Goal: Task Accomplishment & Management: Manage account settings

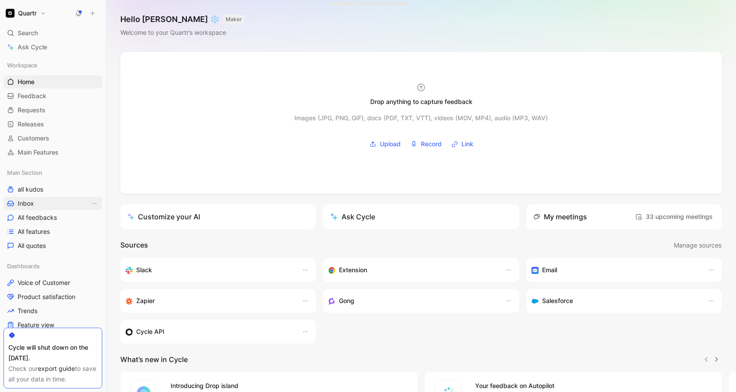
click at [31, 202] on span "Inbox" at bounding box center [26, 203] width 16 height 9
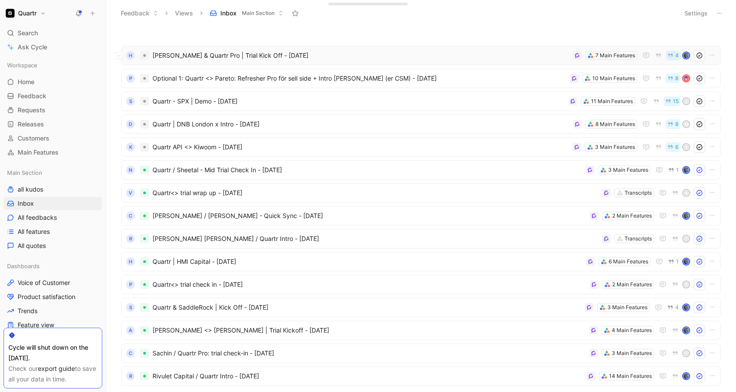
click at [399, 54] on span "[PERSON_NAME] & Quartr Pro | Trial Kick Off - [DATE]" at bounding box center [361, 55] width 417 height 11
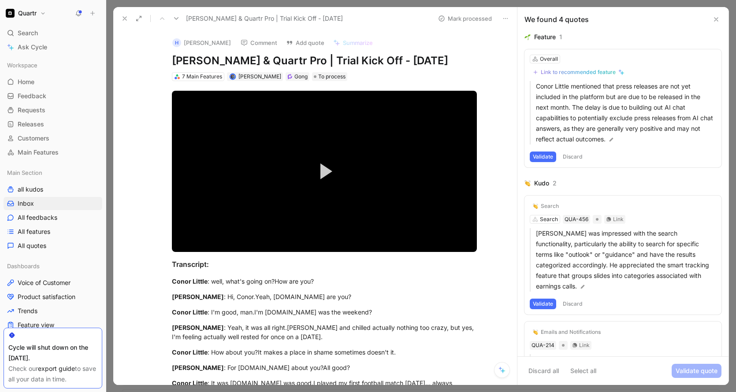
click at [578, 158] on button "Discard" at bounding box center [573, 157] width 26 height 11
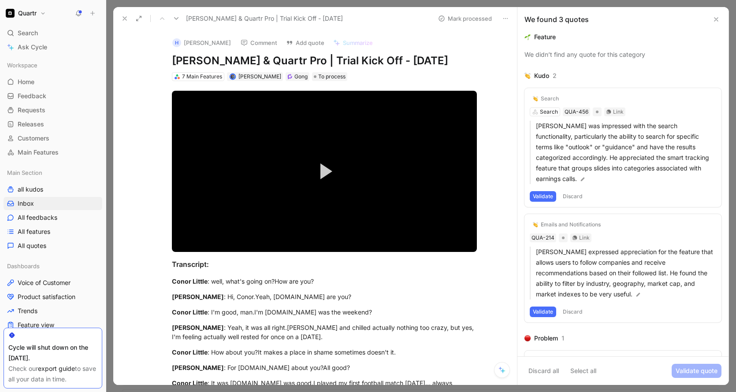
click at [578, 194] on button "Discard" at bounding box center [573, 196] width 26 height 11
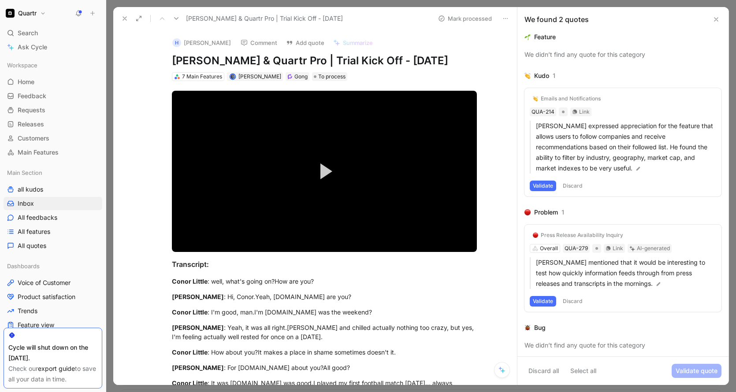
click at [575, 188] on button "Discard" at bounding box center [573, 186] width 26 height 11
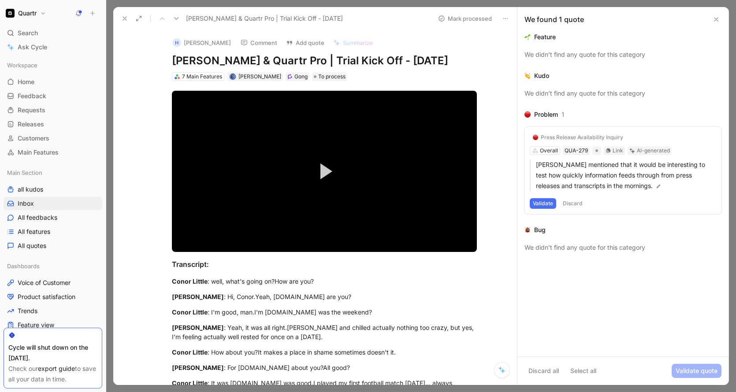
click at [572, 202] on button "Discard" at bounding box center [573, 203] width 26 height 11
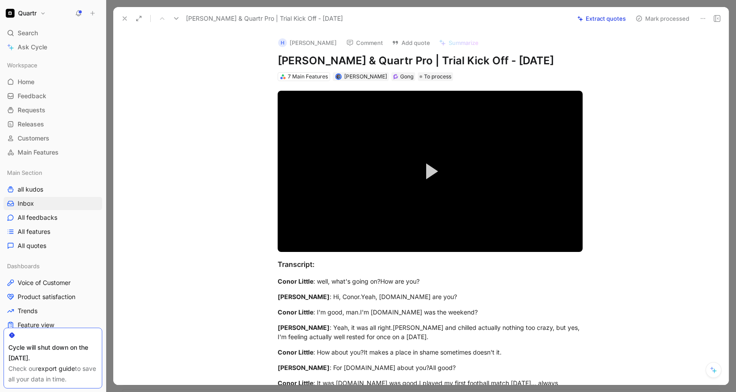
click at [649, 15] on button "Mark processed" at bounding box center [663, 18] width 62 height 12
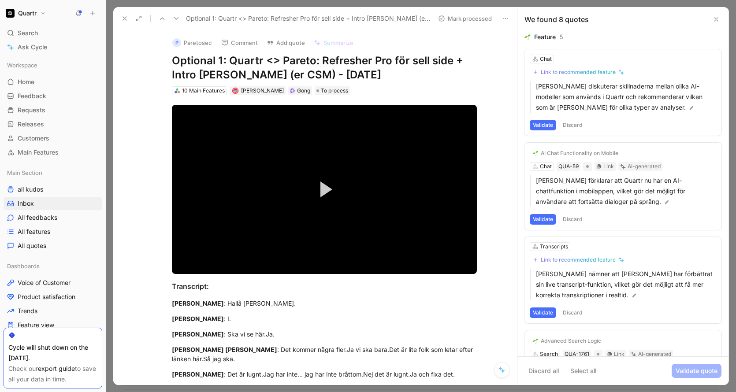
click at [125, 21] on icon at bounding box center [124, 18] width 7 height 7
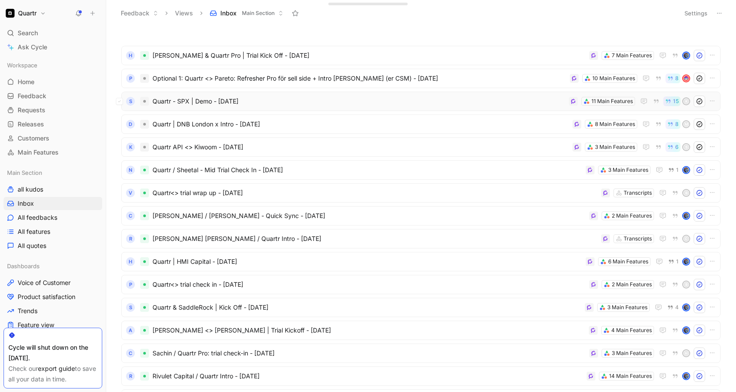
click at [475, 100] on span "Quartr - SPX | Demo - [DATE]" at bounding box center [359, 101] width 413 height 11
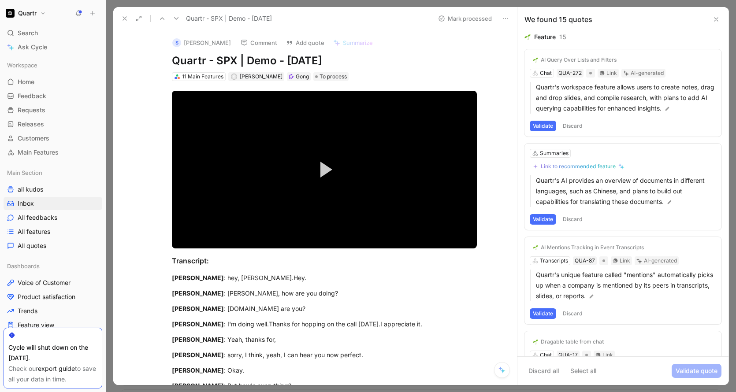
click at [571, 126] on button "Discard" at bounding box center [573, 126] width 26 height 11
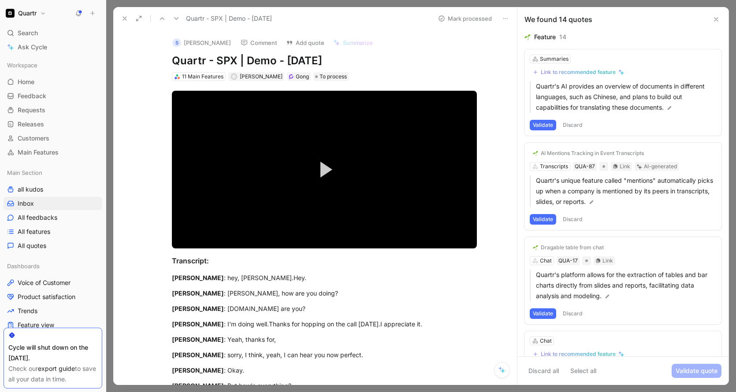
click at [571, 126] on button "Discard" at bounding box center [573, 125] width 26 height 11
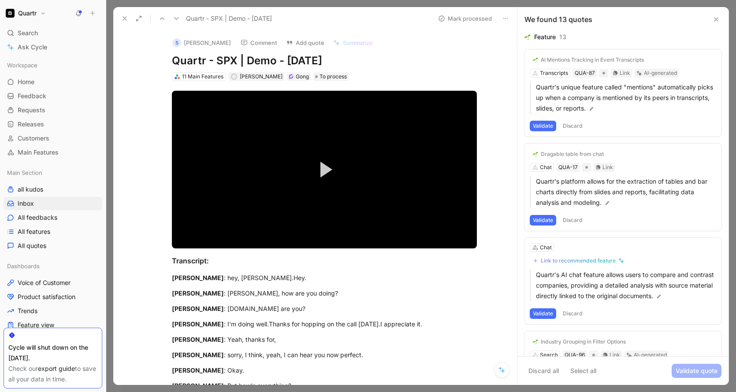
click at [571, 126] on button "Discard" at bounding box center [573, 126] width 26 height 11
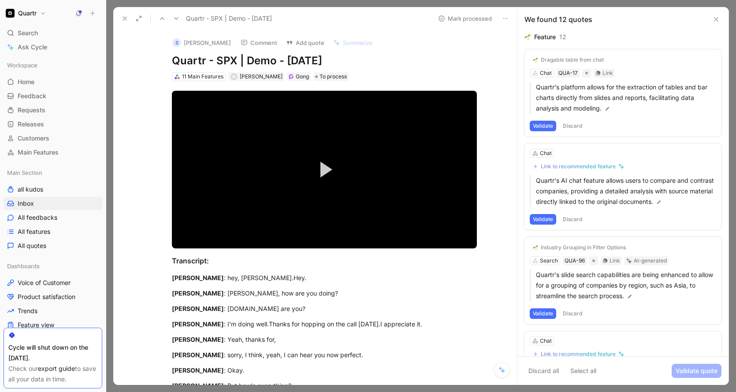
click at [571, 126] on button "Discard" at bounding box center [573, 126] width 26 height 11
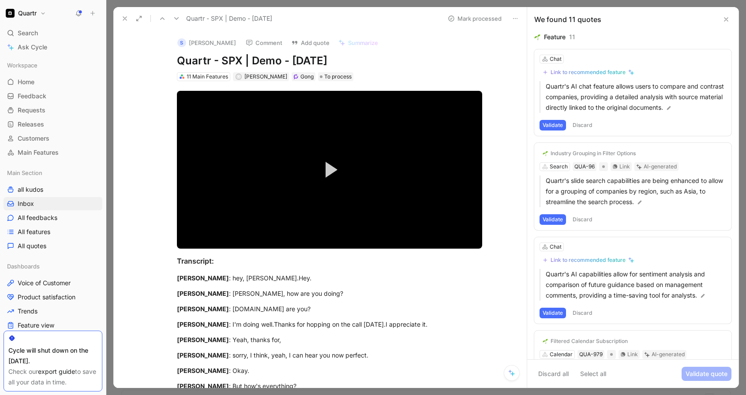
click at [585, 122] on button "Discard" at bounding box center [582, 125] width 26 height 11
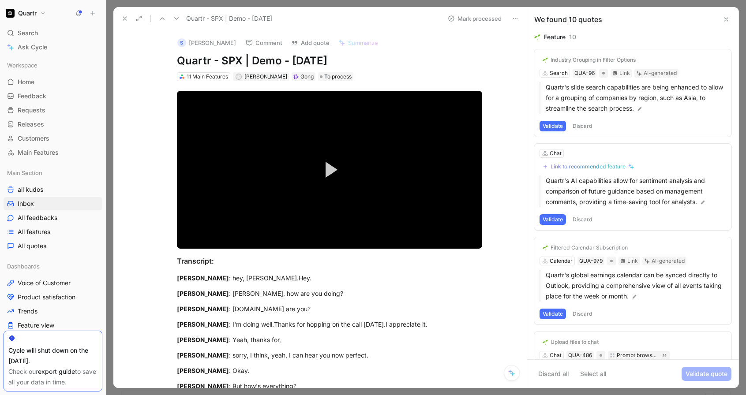
click at [585, 122] on button "Discard" at bounding box center [582, 126] width 26 height 11
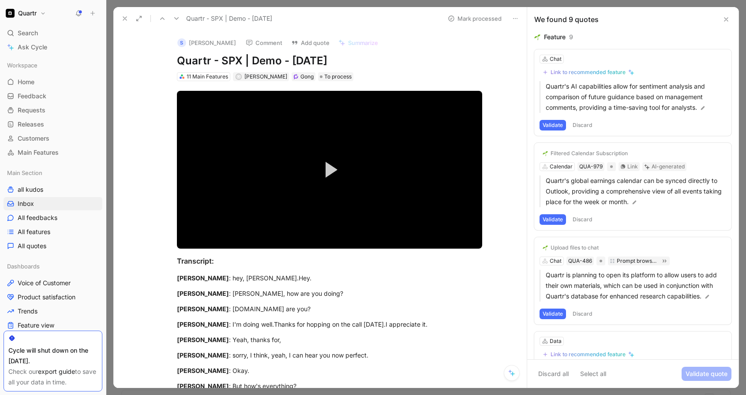
click at [584, 123] on button "Discard" at bounding box center [582, 125] width 26 height 11
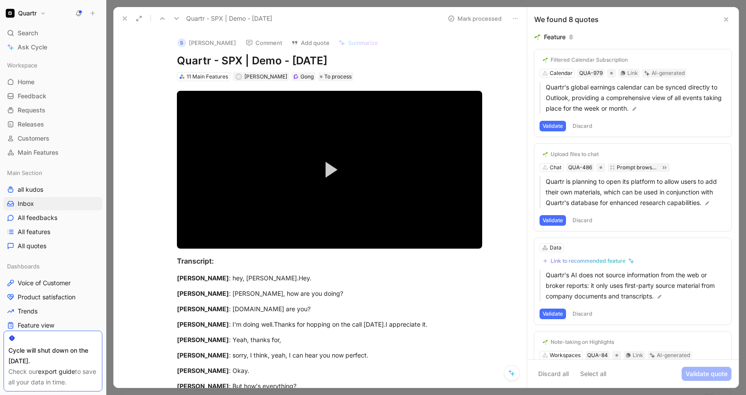
click at [584, 123] on button "Discard" at bounding box center [582, 126] width 26 height 11
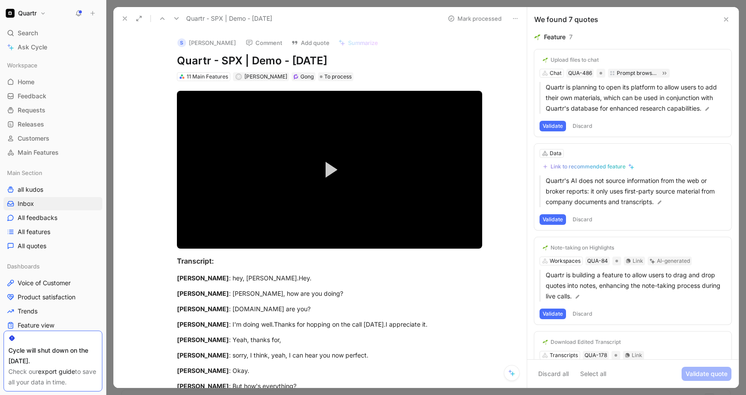
click at [581, 123] on button "Discard" at bounding box center [582, 126] width 26 height 11
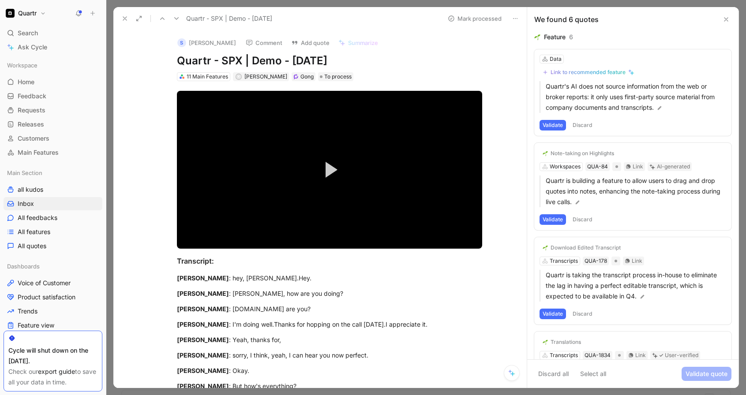
click at [580, 120] on button "Discard" at bounding box center [582, 125] width 26 height 11
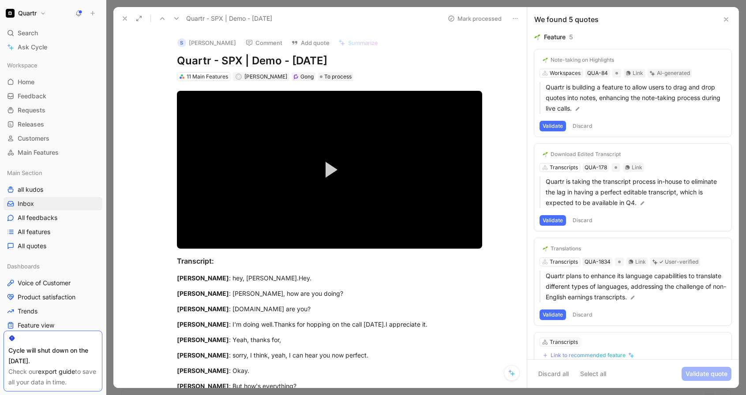
click at [580, 124] on button "Discard" at bounding box center [582, 126] width 26 height 11
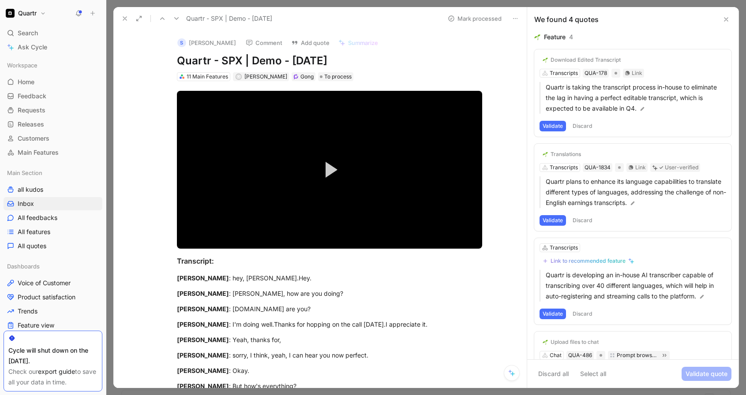
click at [580, 124] on button "Discard" at bounding box center [582, 126] width 26 height 11
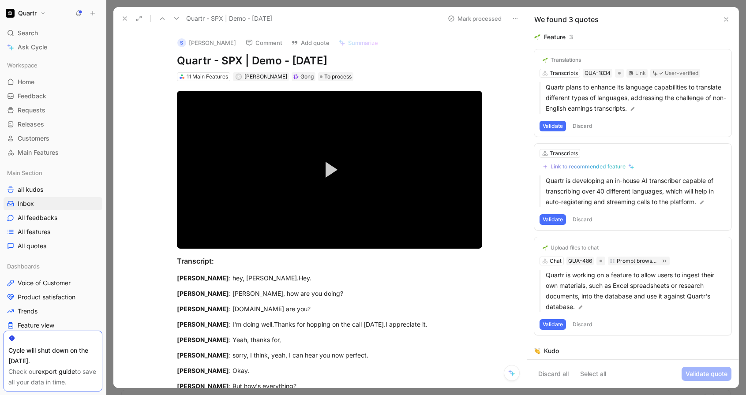
click at [580, 124] on button "Discard" at bounding box center [582, 126] width 26 height 11
click at [580, 127] on button "Discard" at bounding box center [582, 126] width 26 height 11
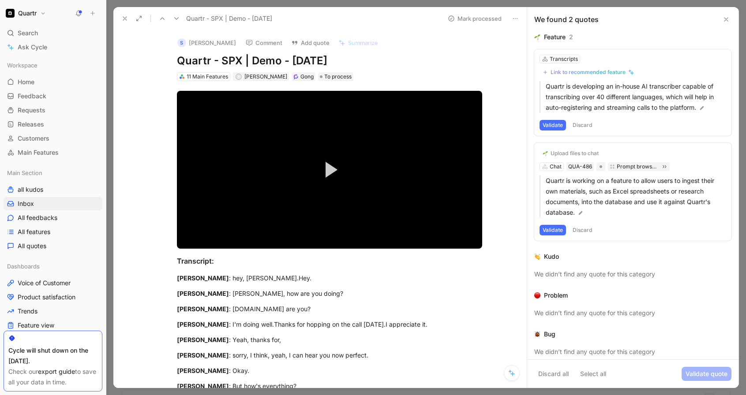
click at [581, 127] on button "Discard" at bounding box center [582, 125] width 26 height 11
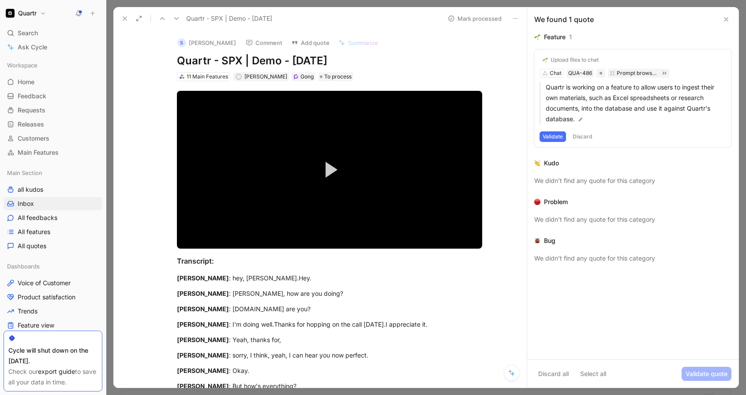
click at [582, 141] on button "Discard" at bounding box center [582, 136] width 26 height 11
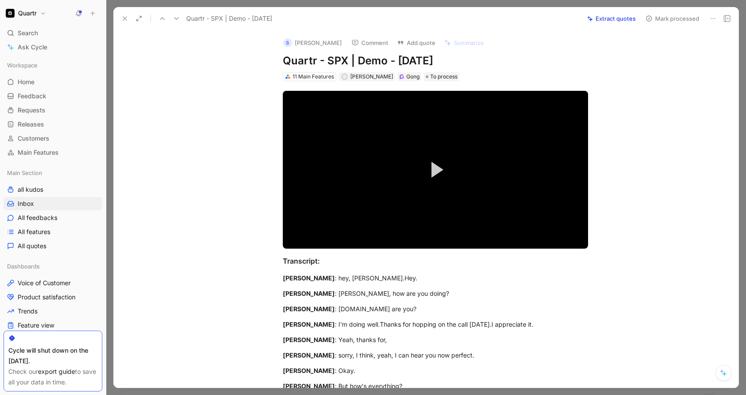
click at [675, 20] on button "Mark processed" at bounding box center [672, 18] width 62 height 12
click at [667, 17] on button "Mark processed" at bounding box center [672, 18] width 62 height 12
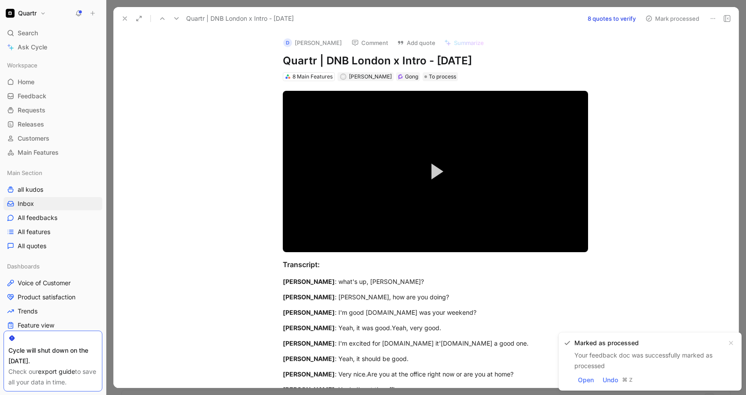
click at [615, 22] on button "8 quotes to verify" at bounding box center [611, 18] width 56 height 12
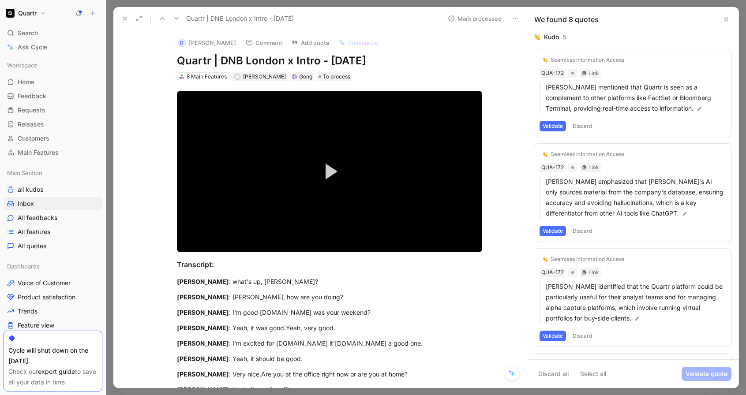
click at [585, 126] on button "Discard" at bounding box center [582, 126] width 26 height 11
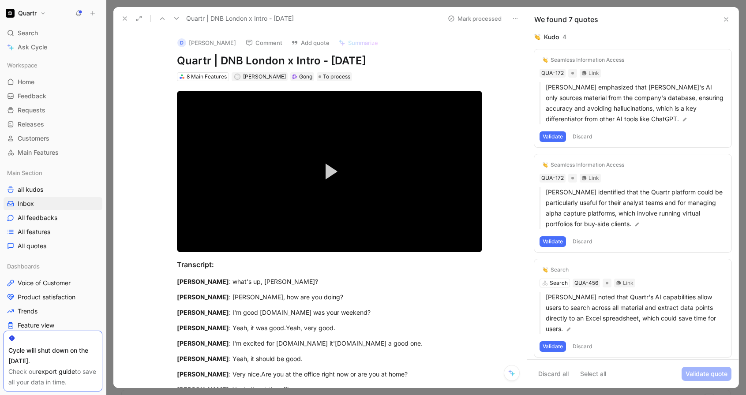
click at [584, 134] on button "Discard" at bounding box center [582, 136] width 26 height 11
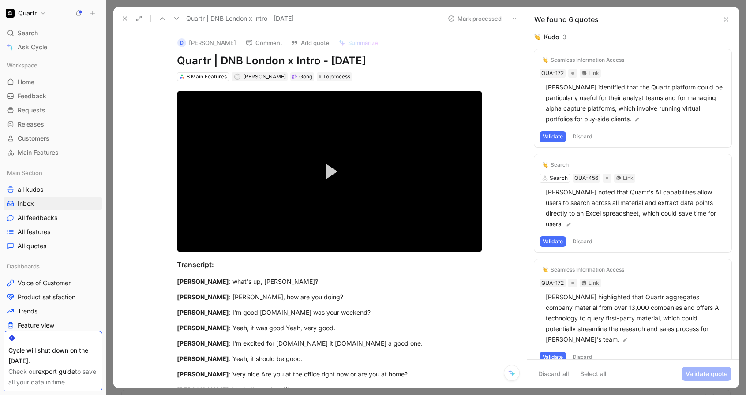
click at [584, 134] on button "Discard" at bounding box center [582, 136] width 26 height 11
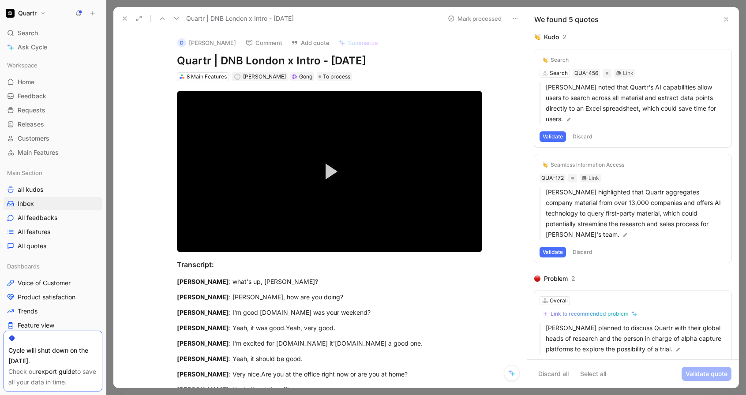
click at [584, 131] on button "Discard" at bounding box center [582, 136] width 26 height 11
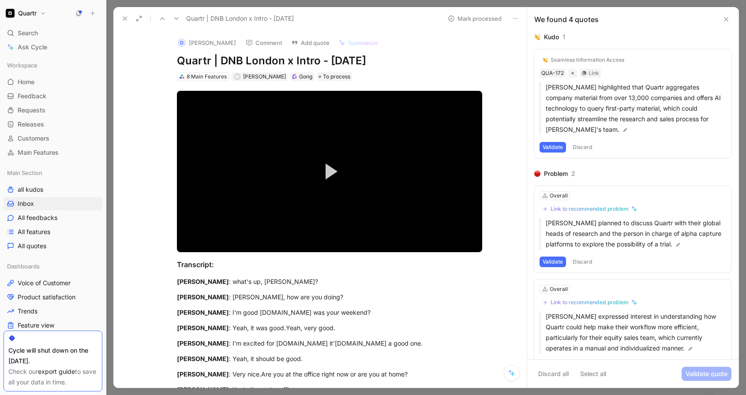
click at [582, 135] on div "Seamless Information Access QUA-172 Link [PERSON_NAME] highlighted that Quartr …" at bounding box center [632, 103] width 197 height 108
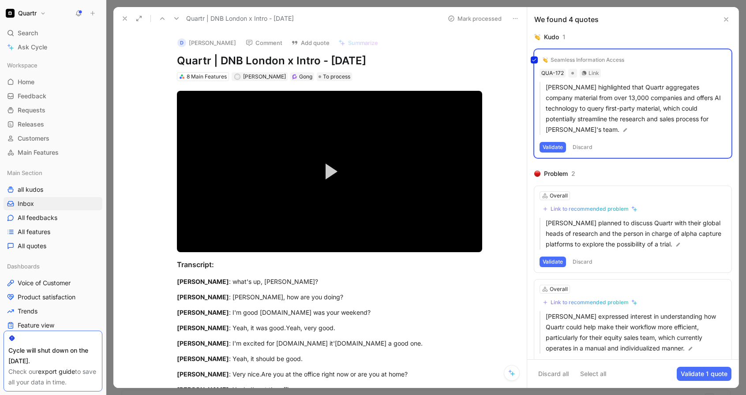
click at [583, 148] on div "Seamless Information Access QUA-172 Link [PERSON_NAME] highlighted that Quartr …" at bounding box center [632, 103] width 197 height 108
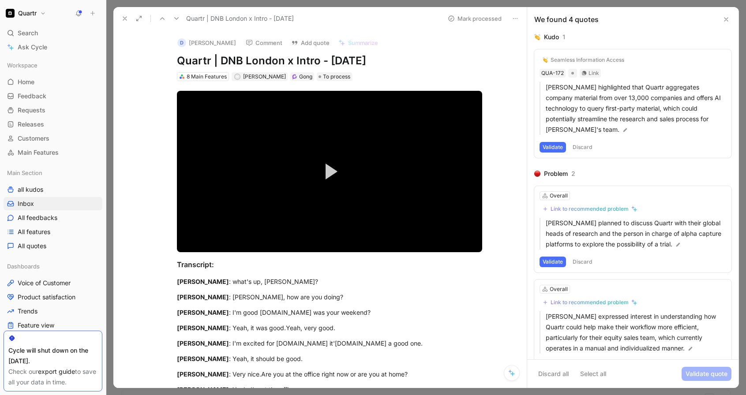
click at [583, 148] on button "Discard" at bounding box center [582, 147] width 26 height 11
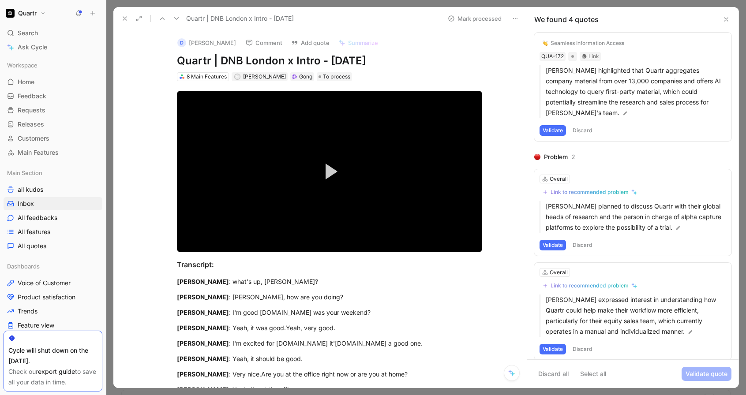
scroll to position [18, 0]
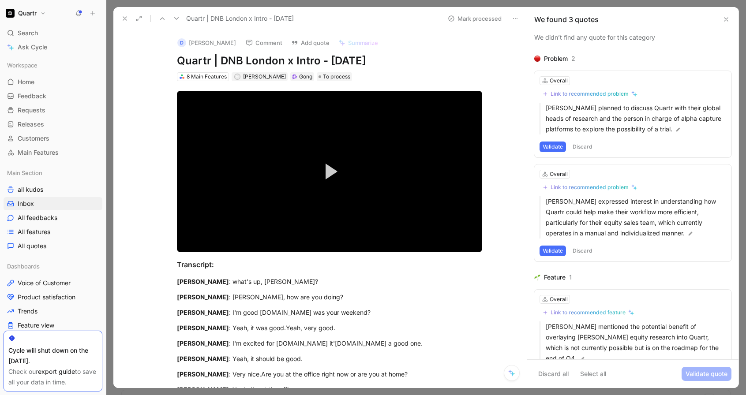
click at [583, 146] on button "Discard" at bounding box center [582, 147] width 26 height 11
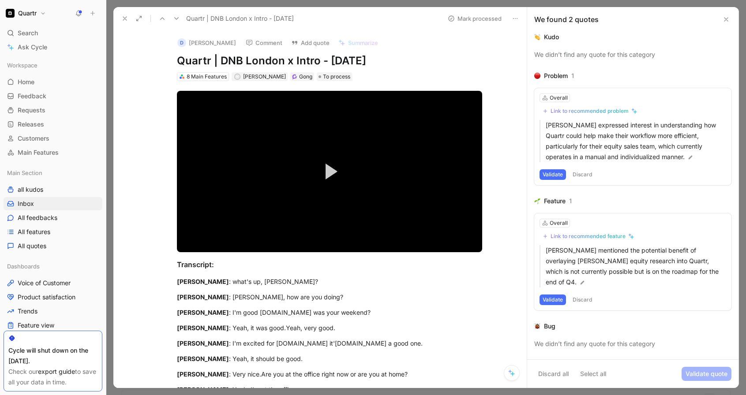
click at [585, 173] on button "Discard" at bounding box center [582, 174] width 26 height 11
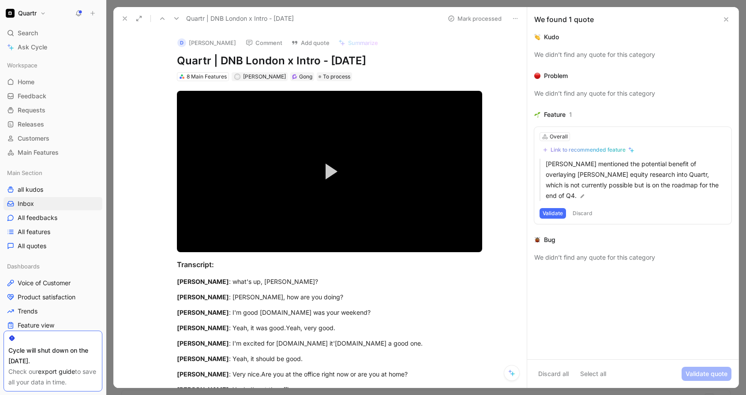
click at [585, 208] on button "Discard" at bounding box center [582, 213] width 26 height 11
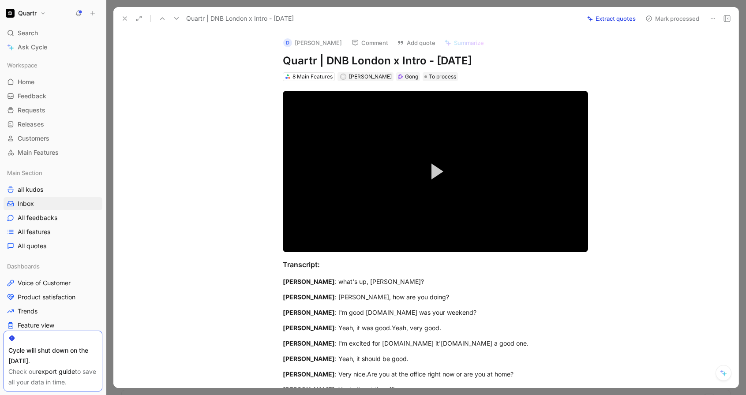
click at [676, 19] on button "Mark processed" at bounding box center [672, 18] width 62 height 12
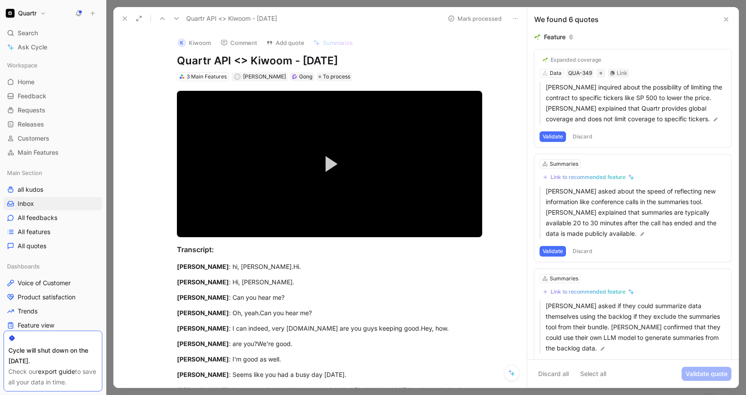
click at [582, 136] on button "Discard" at bounding box center [582, 136] width 26 height 11
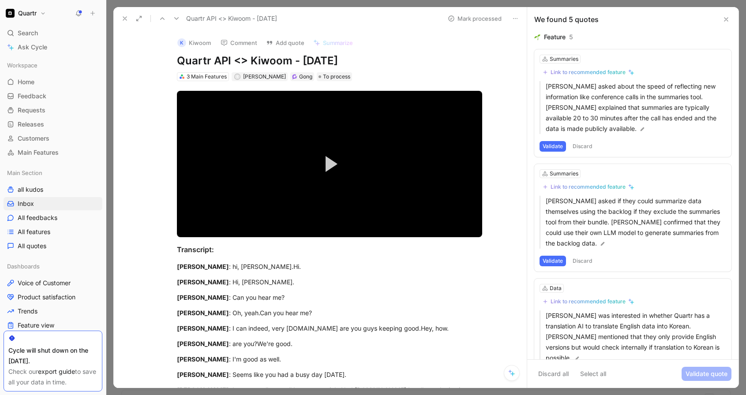
click at [580, 141] on button "Discard" at bounding box center [582, 146] width 26 height 11
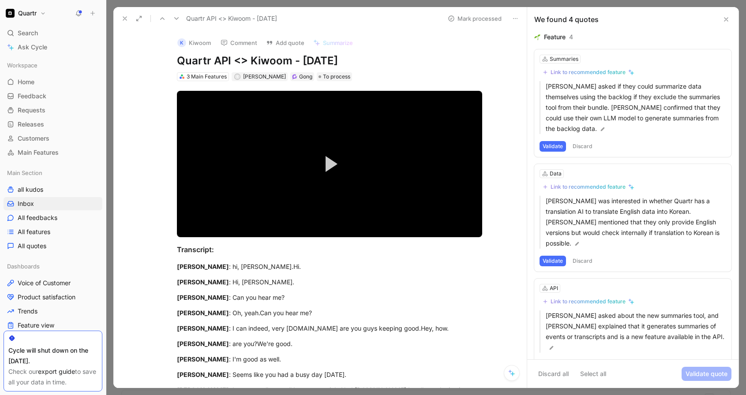
click at [580, 141] on button "Discard" at bounding box center [582, 146] width 26 height 11
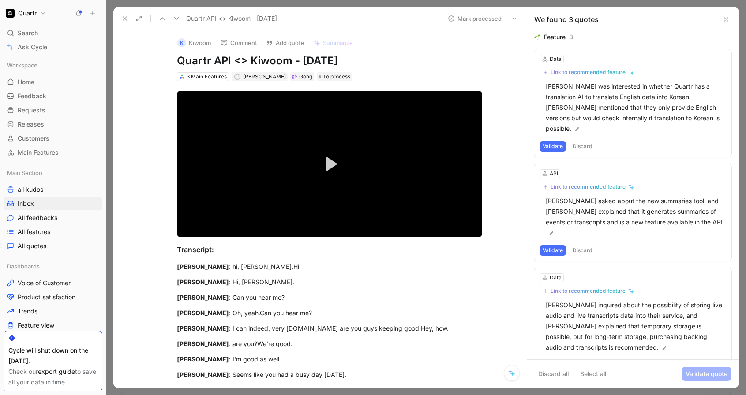
click at [581, 141] on button "Discard" at bounding box center [582, 146] width 26 height 11
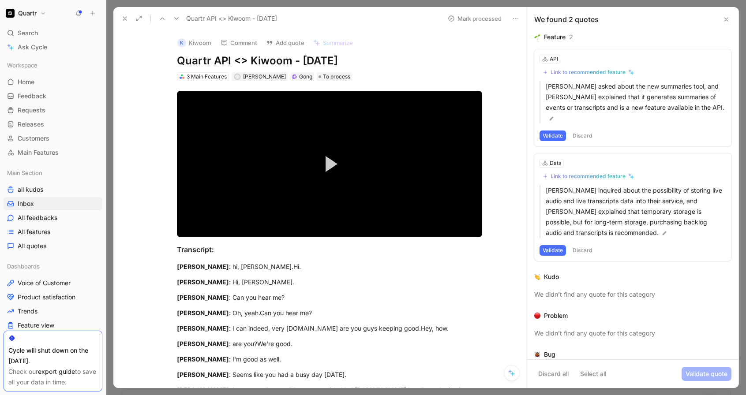
click at [582, 131] on div "API Link to recommended feature [PERSON_NAME] asked about the new summaries too…" at bounding box center [632, 97] width 197 height 97
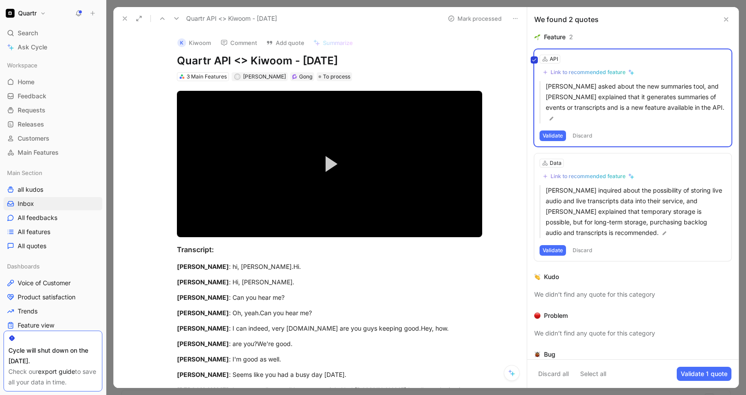
click at [534, 59] on icon at bounding box center [533, 59] width 5 height 5
click at [531, 56] on input "checkbox" at bounding box center [531, 56] width 0 height 0
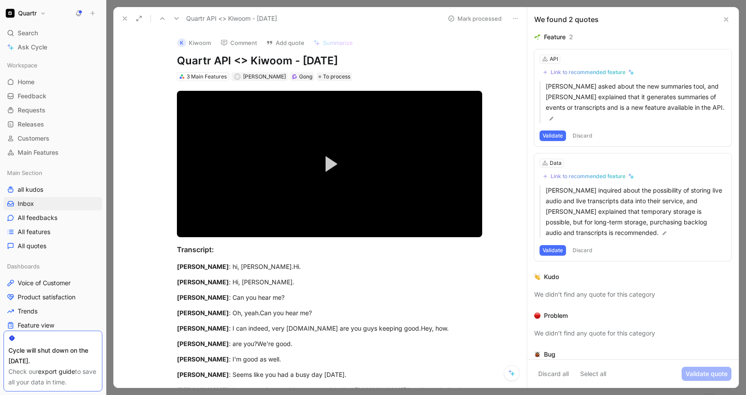
click at [579, 131] on button "Discard" at bounding box center [582, 136] width 26 height 11
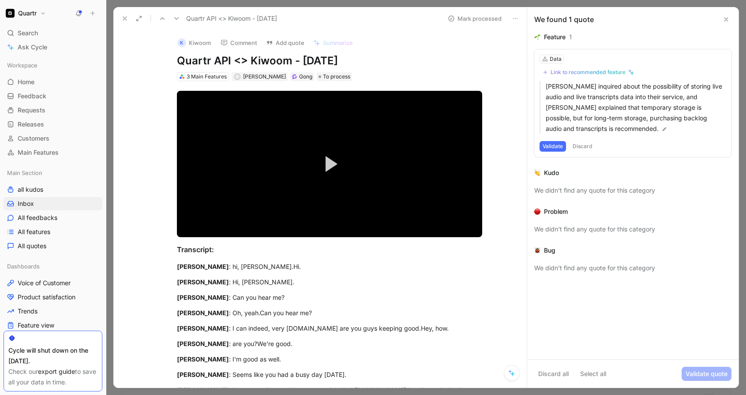
click at [583, 143] on button "Discard" at bounding box center [582, 146] width 26 height 11
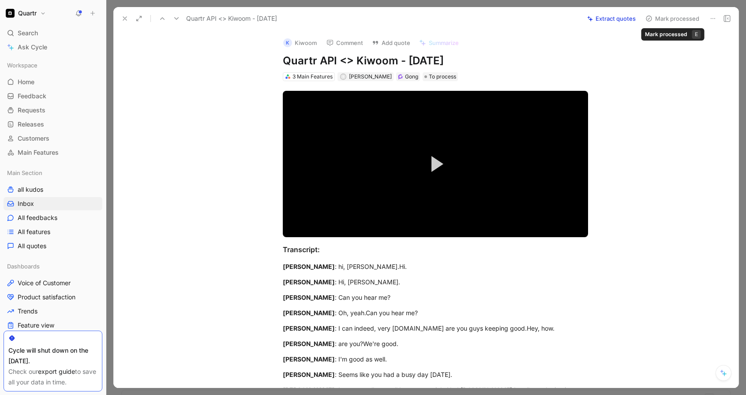
click at [665, 16] on button "Mark processed" at bounding box center [672, 18] width 62 height 12
